Goal: Information Seeking & Learning: Learn about a topic

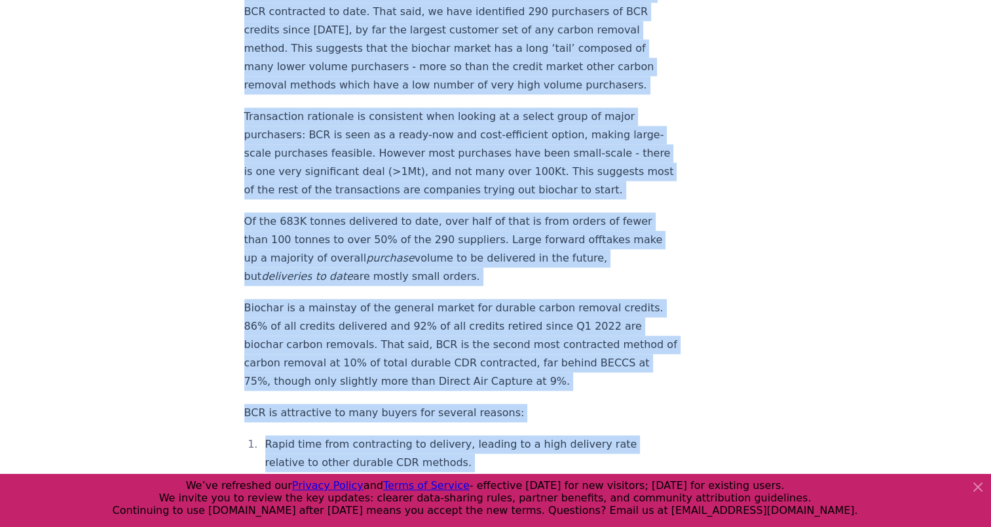
scroll to position [1638, 0]
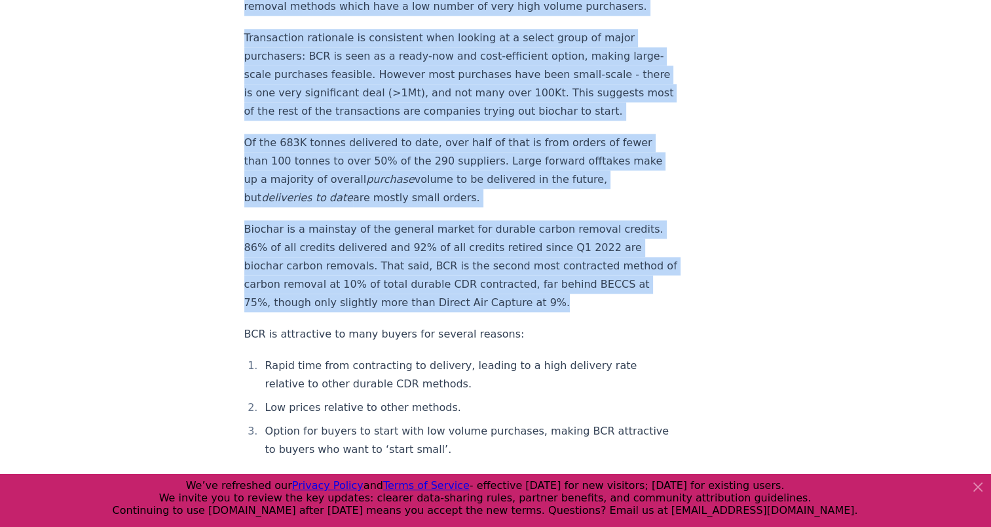
drag, startPoint x: 242, startPoint y: 64, endPoint x: 660, endPoint y: 275, distance: 467.6
copy div "Loremipsu do sit ametcon adipis elitseddo ei tem, incidi utlaboree 52% do magna…"
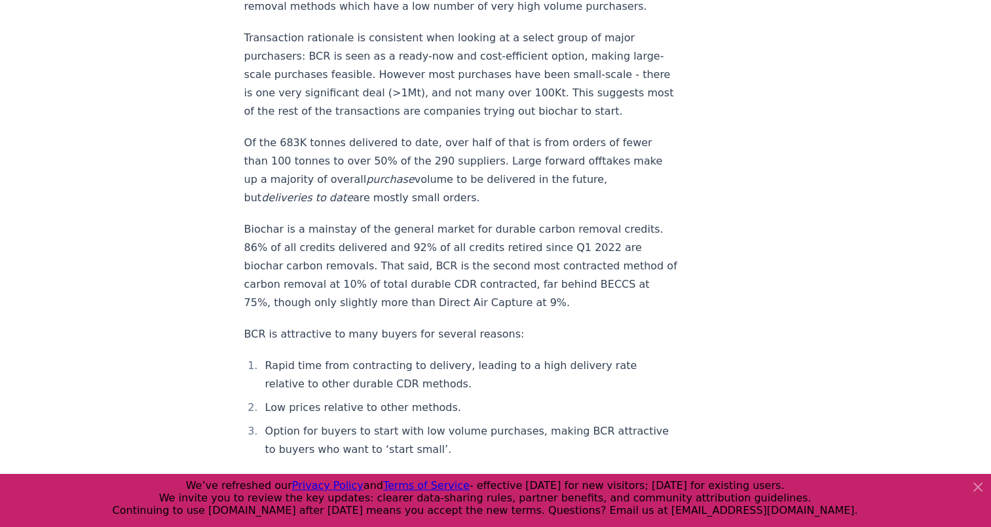
click at [540, 356] on li "Rapid time from contracting to delivery, leading to a high delivery rate relati…" at bounding box center [469, 374] width 417 height 37
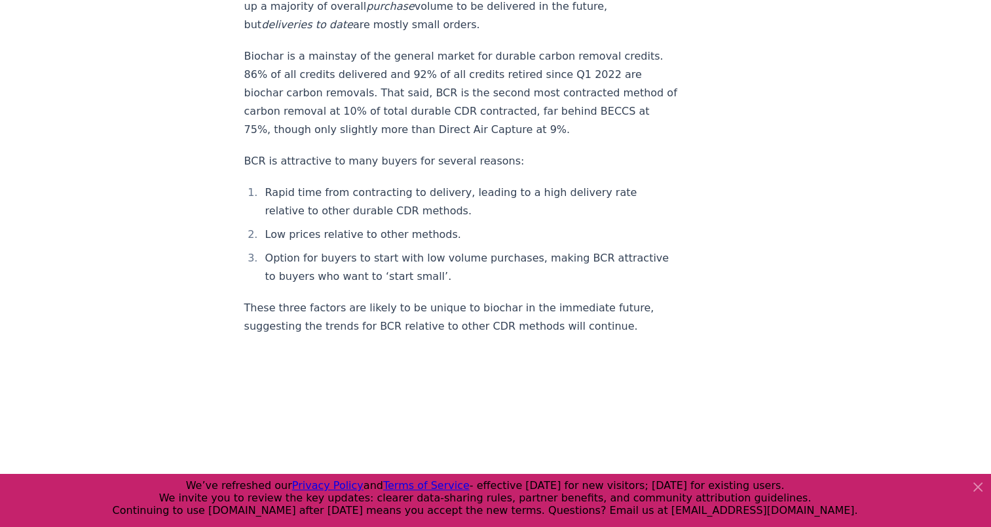
scroll to position [1834, 0]
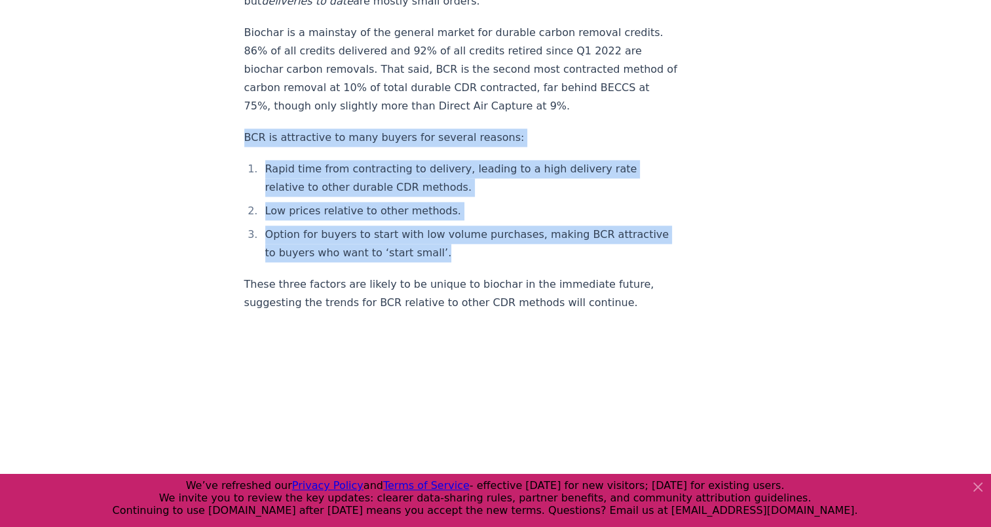
drag, startPoint x: 241, startPoint y: 113, endPoint x: 525, endPoint y: 222, distance: 304.6
copy div "BCR is attractive to many buyers for several reasons: Rapid time from contracti…"
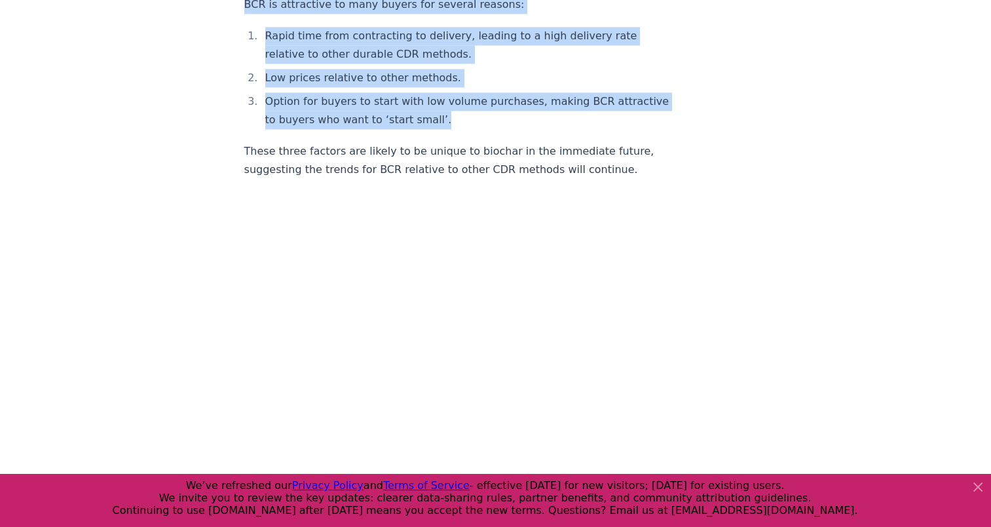
scroll to position [1965, 0]
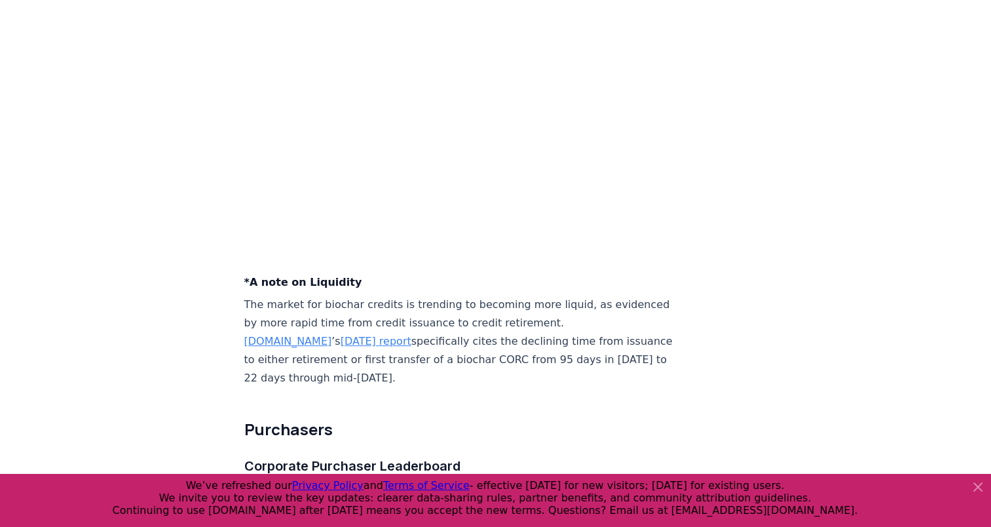
scroll to position [5110, 0]
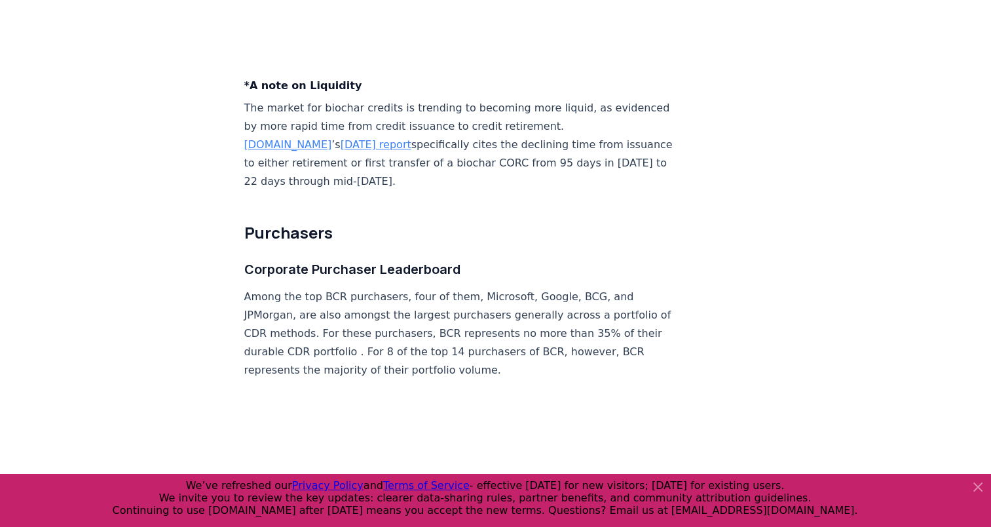
drag, startPoint x: 241, startPoint y: 76, endPoint x: 440, endPoint y: 172, distance: 220.9
copy div "*A note on Liquidity The market for biochar credits is trending to becoming mor…"
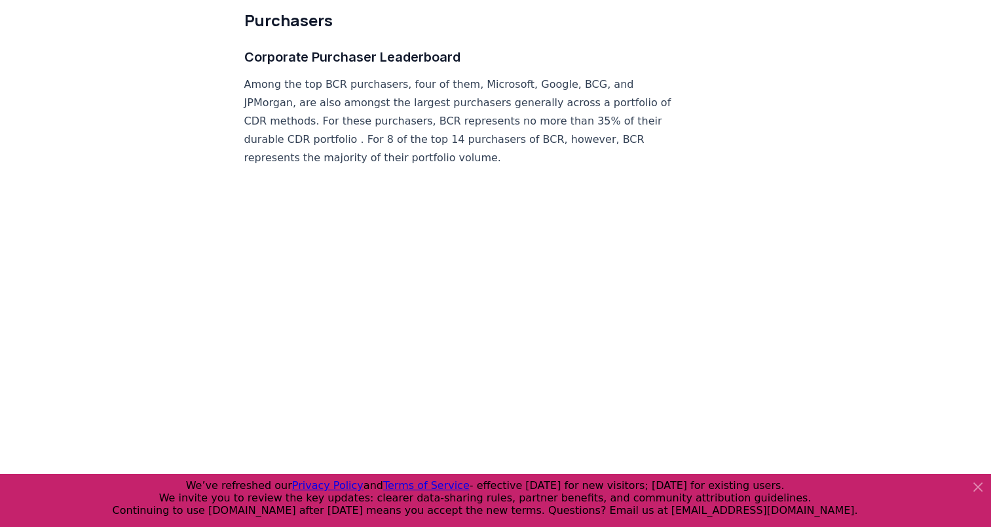
scroll to position [5307, 0]
